Goal: Information Seeking & Learning: Compare options

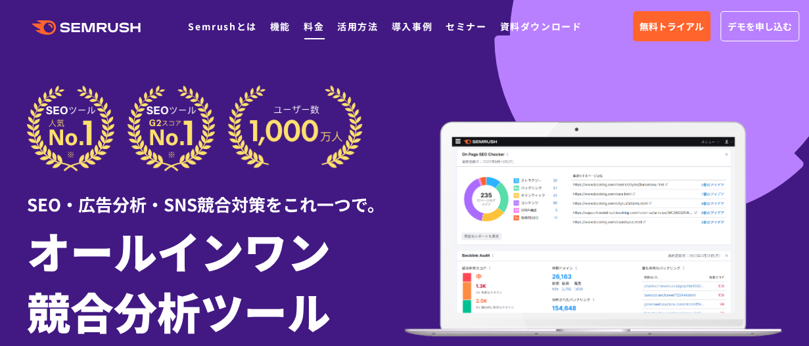
click at [315, 25] on link "料金" at bounding box center [313, 26] width 20 height 13
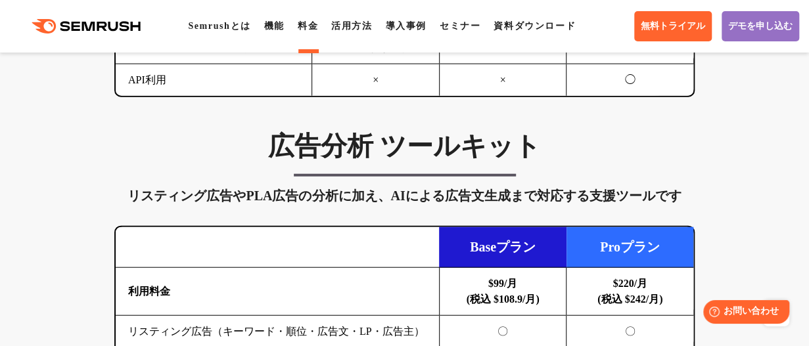
scroll to position [1511, 0]
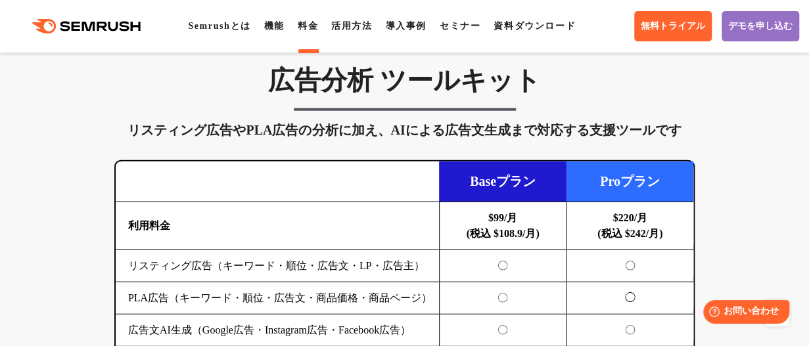
click at [517, 212] on b "$99/月 (税込 $108.9/月)" at bounding box center [502, 225] width 73 height 27
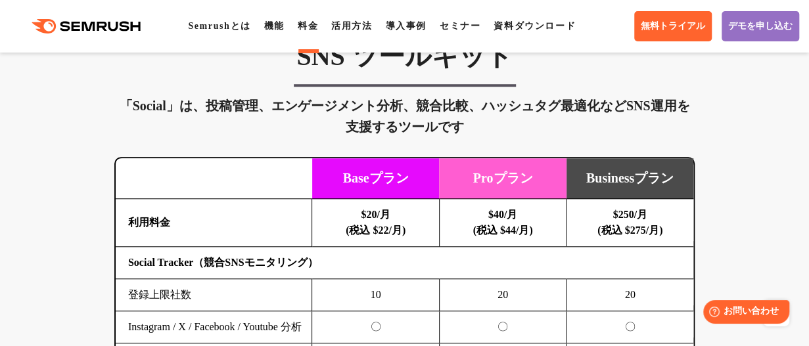
scroll to position [2956, 0]
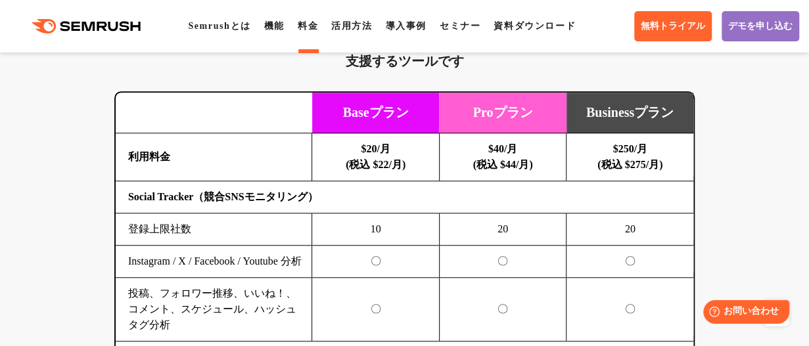
drag, startPoint x: 318, startPoint y: 253, endPoint x: 367, endPoint y: 253, distance: 49.3
click at [367, 278] on td "〇" at bounding box center [375, 310] width 127 height 64
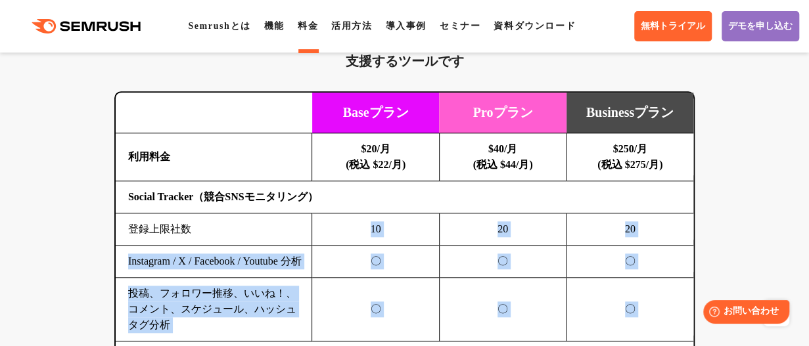
drag, startPoint x: 370, startPoint y: 154, endPoint x: 385, endPoint y: 296, distance: 142.6
drag, startPoint x: 359, startPoint y: 243, endPoint x: 356, endPoint y: 235, distance: 8.9
click at [359, 278] on td "〇" at bounding box center [375, 310] width 127 height 64
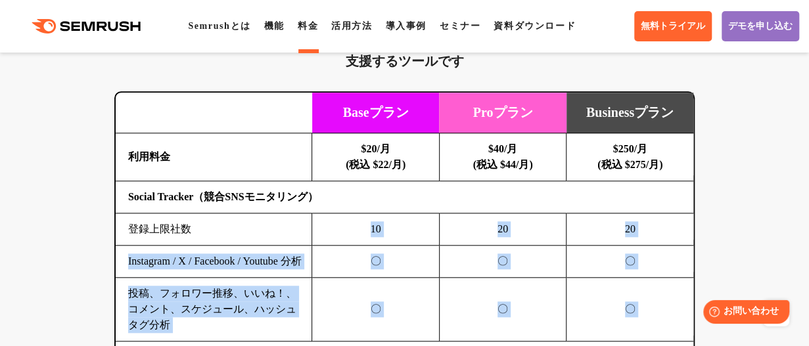
click at [368, 246] on td "〇" at bounding box center [375, 262] width 127 height 32
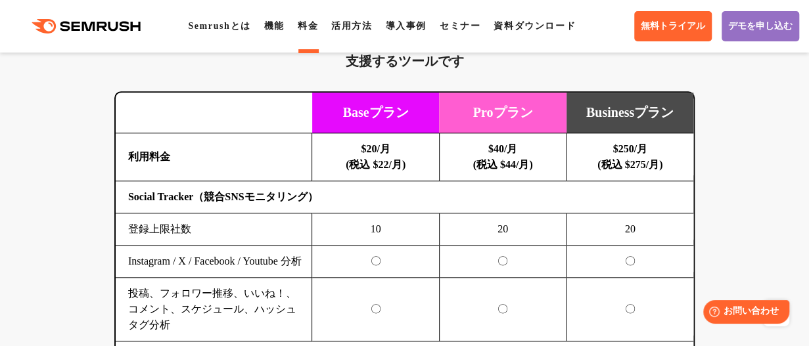
click at [369, 246] on td "〇" at bounding box center [375, 262] width 127 height 32
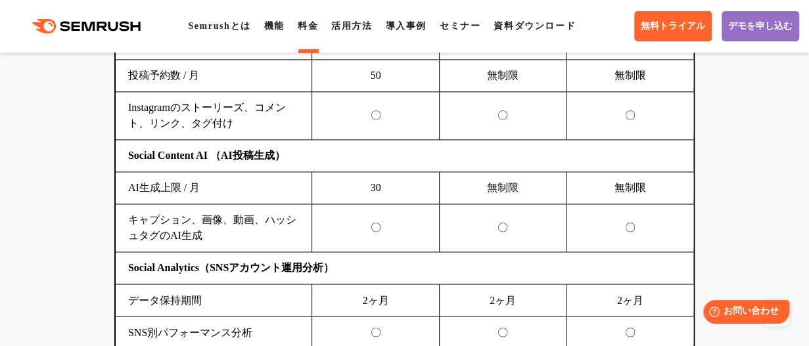
scroll to position [3416, 0]
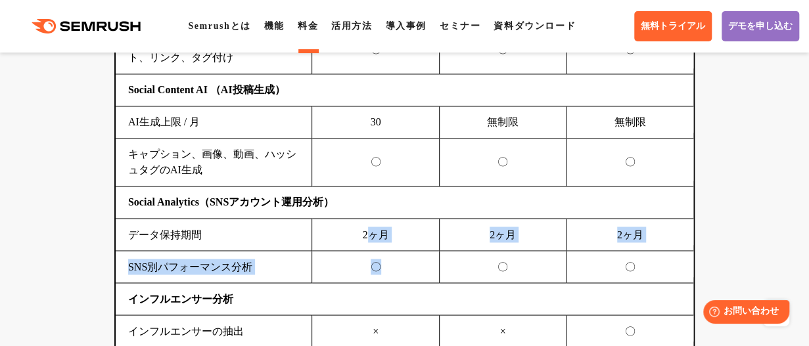
drag, startPoint x: 401, startPoint y: 213, endPoint x: 369, endPoint y: 179, distance: 47.0
click at [369, 179] on tbody "利用料金 $20/月 (税込 $22/月) $40/月 (税込 $44/月) $250/月 (税込 $275/月) Social Tracker（競合SNSモ…" at bounding box center [404, 115] width 577 height 882
click at [368, 219] on td "2ヶ月" at bounding box center [375, 235] width 127 height 32
drag, startPoint x: 357, startPoint y: 176, endPoint x: 379, endPoint y: 222, distance: 51.1
click at [379, 222] on tbody "利用料金 $20/月 (税込 $22/月) $40/月 (税込 $44/月) $250/月 (税込 $275/月) Social Tracker（競合SNSモ…" at bounding box center [404, 115] width 577 height 882
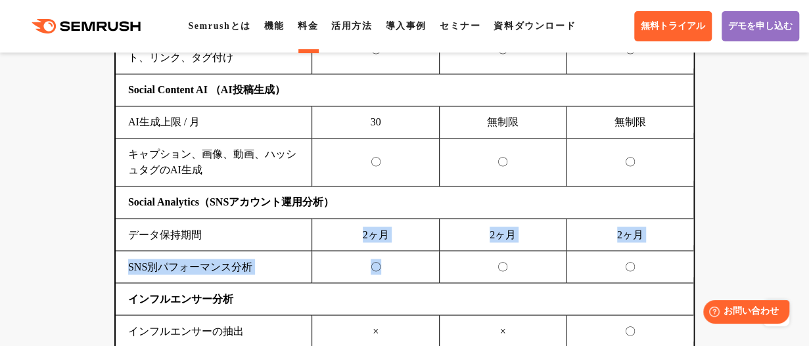
click at [379, 251] on td "〇" at bounding box center [375, 267] width 127 height 32
drag, startPoint x: 399, startPoint y: 223, endPoint x: 355, endPoint y: 166, distance: 72.5
click at [357, 165] on tbody "利用料金 $20/月 (税込 $22/月) $40/月 (税込 $44/月) $250/月 (税込 $275/月) Social Tracker（競合SNSモ…" at bounding box center [404, 115] width 577 height 882
click at [355, 219] on td "2ヶ月" at bounding box center [375, 235] width 127 height 32
drag, startPoint x: 357, startPoint y: 174, endPoint x: 378, endPoint y: 225, distance: 55.4
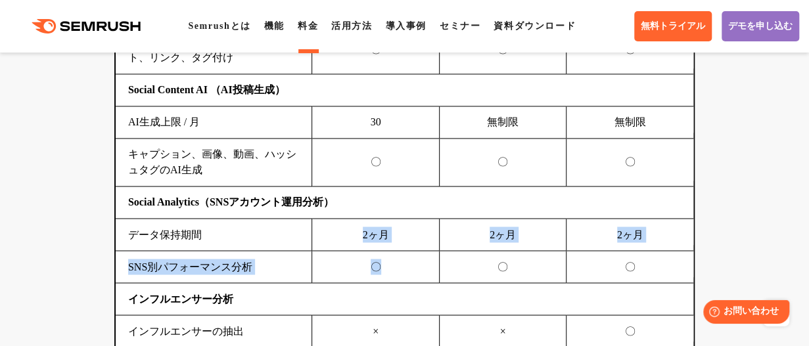
click at [378, 225] on tbody "利用料金 $20/月 (税込 $22/月) $40/月 (税込 $44/月) $250/月 (税込 $275/月) Social Tracker（競合SNSモ…" at bounding box center [404, 115] width 577 height 882
click at [378, 251] on td "〇" at bounding box center [375, 267] width 127 height 32
drag, startPoint x: 400, startPoint y: 224, endPoint x: 372, endPoint y: 190, distance: 43.9
click at [372, 190] on tbody "利用料金 $20/月 (税込 $22/月) $40/月 (税込 $44/月) $250/月 (税込 $275/月) Social Tracker（競合SNSモ…" at bounding box center [404, 115] width 577 height 882
click at [372, 219] on td "2ヶ月" at bounding box center [375, 235] width 127 height 32
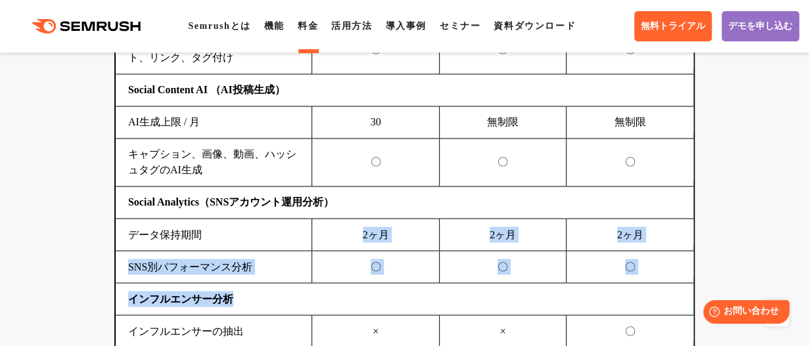
drag, startPoint x: 358, startPoint y: 189, endPoint x: 395, endPoint y: 237, distance: 61.4
click at [395, 237] on tbody "利用料金 $20/月 (税込 $22/月) $40/月 (税込 $44/月) $250/月 (税込 $275/月) Social Tracker（競合SNSモ…" at bounding box center [404, 115] width 577 height 882
click at [395, 283] on td "インフルエンサー分析" at bounding box center [404, 299] width 577 height 32
drag, startPoint x: 392, startPoint y: 219, endPoint x: 347, endPoint y: 174, distance: 63.2
click at [347, 174] on tbody "利用料金 $20/月 (税込 $22/月) $40/月 (税込 $44/月) $250/月 (税込 $275/月) Social Tracker（競合SNSモ…" at bounding box center [404, 115] width 577 height 882
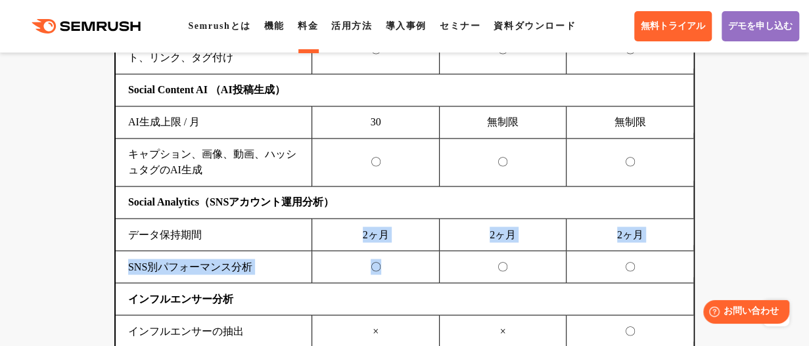
click at [351, 219] on td "2ヶ月" at bounding box center [375, 235] width 127 height 32
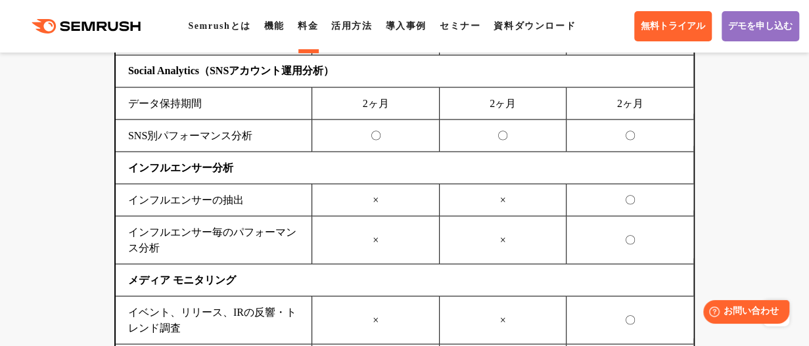
scroll to position [3613, 0]
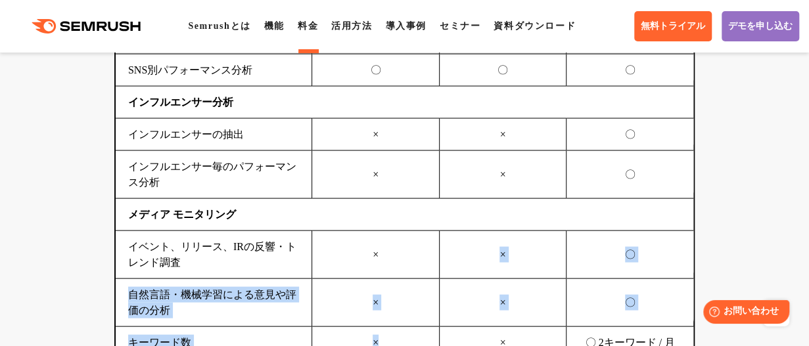
drag, startPoint x: 377, startPoint y: 177, endPoint x: 386, endPoint y: 295, distance: 118.6
click at [386, 326] on td "×" at bounding box center [375, 342] width 127 height 32
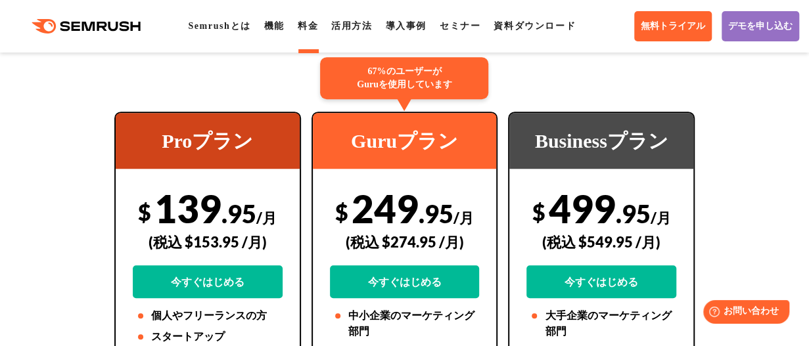
scroll to position [0, 0]
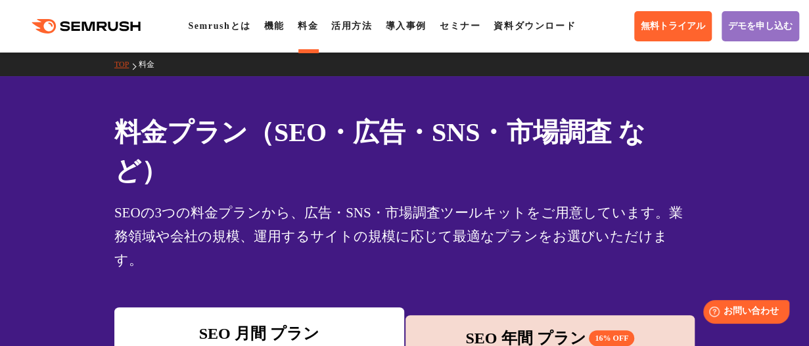
click at [560, 326] on div "SEO 年間 プラン 16% OFF" at bounding box center [550, 338] width 277 height 24
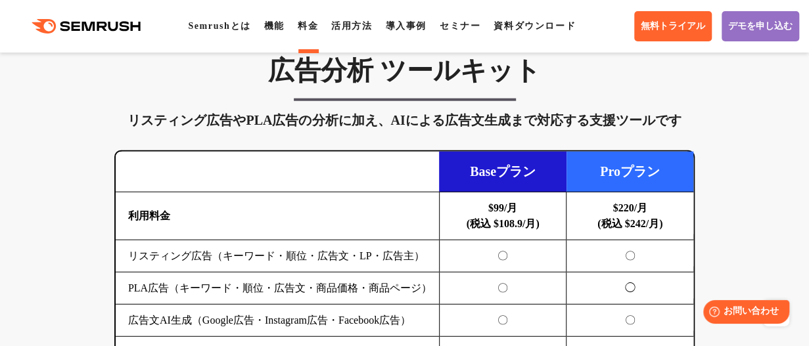
scroll to position [1905, 0]
